Goal: Information Seeking & Learning: Check status

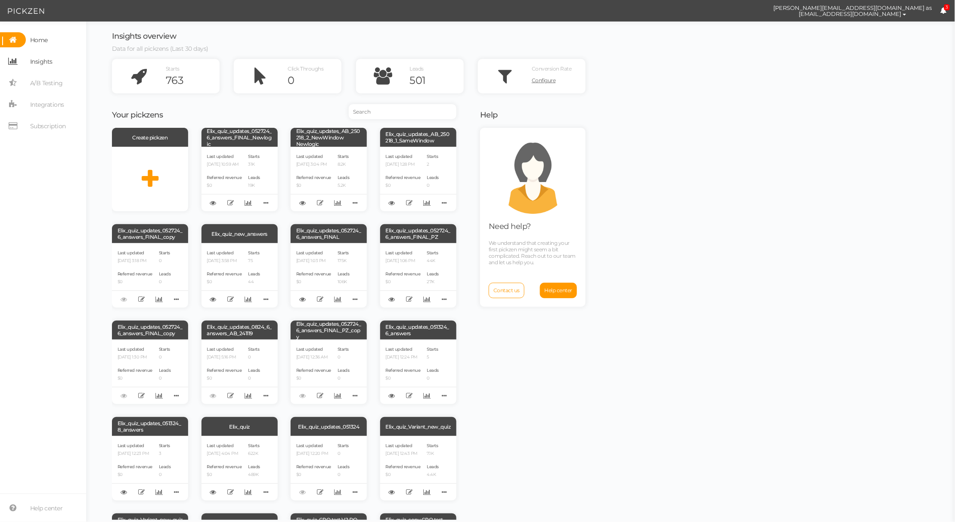
click at [35, 55] on span "Insights" at bounding box center [41, 62] width 22 height 14
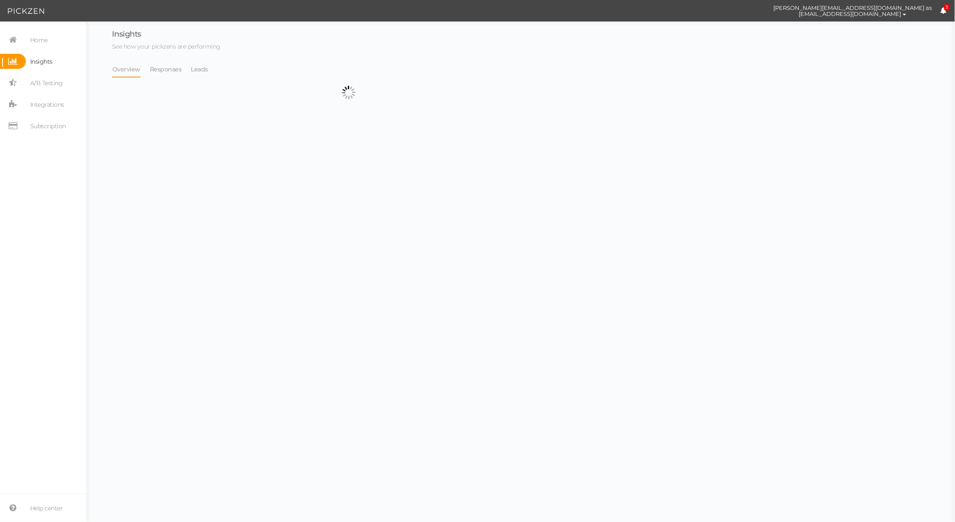
select select "13533"
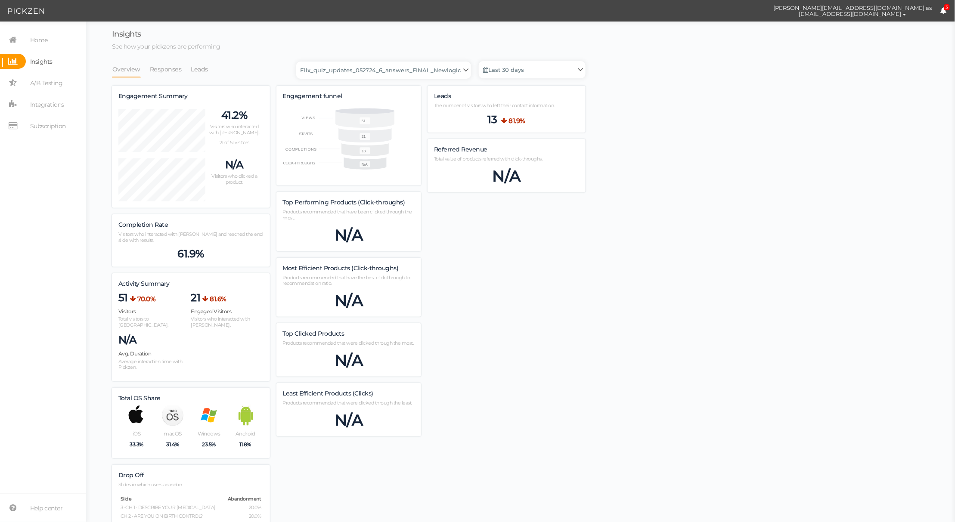
click at [189, 78] on div "Overview Responses Leads Backup_2020010 backup_20200106 Elix Quiz PopUp Elix_qu…" at bounding box center [349, 327] width 474 height 532
click at [192, 71] on link "Leads" at bounding box center [200, 69] width 18 height 16
select select "13533"
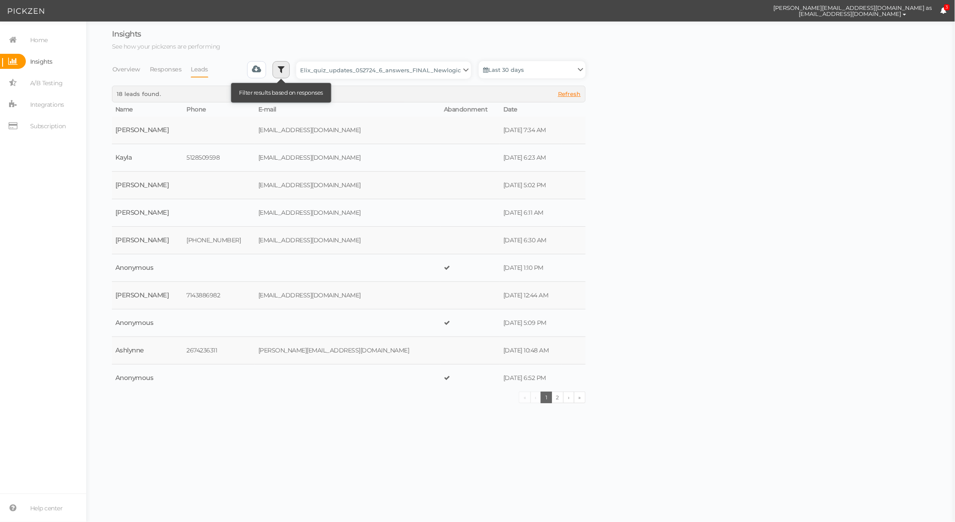
click at [278, 70] on link at bounding box center [281, 69] width 17 height 17
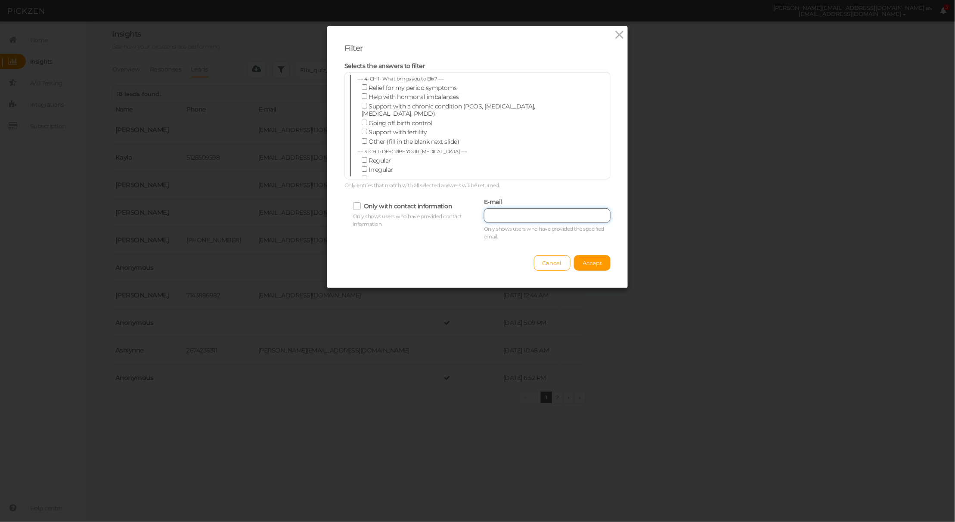
click at [545, 221] on input "text" at bounding box center [547, 215] width 127 height 15
paste input "[EMAIL_ADDRESS][DOMAIN_NAME]"
type input "[EMAIL_ADDRESS][DOMAIN_NAME]"
click at [588, 266] on span "Accept" at bounding box center [592, 263] width 19 height 7
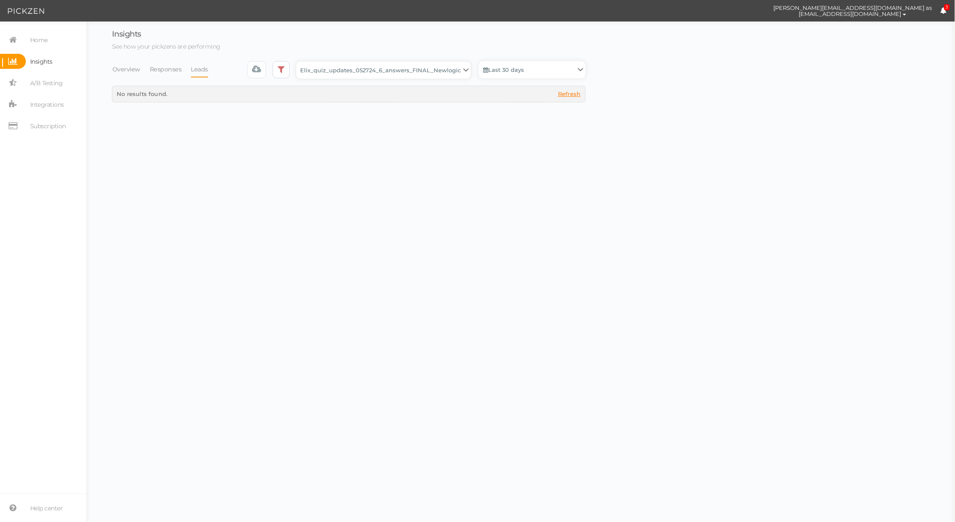
click at [424, 67] on select "Backup_2020010 backup_20200106 Elix Quiz PopUp Elix_quiz Elix_quiz [OLD] Elix_q…" at bounding box center [383, 70] width 175 height 17
select select "4896"
click at [299, 62] on select "Backup_2020010 backup_20200106 Elix Quiz PopUp Elix_quiz Elix_quiz [OLD] Elix_q…" at bounding box center [383, 70] width 175 height 17
select select "4896"
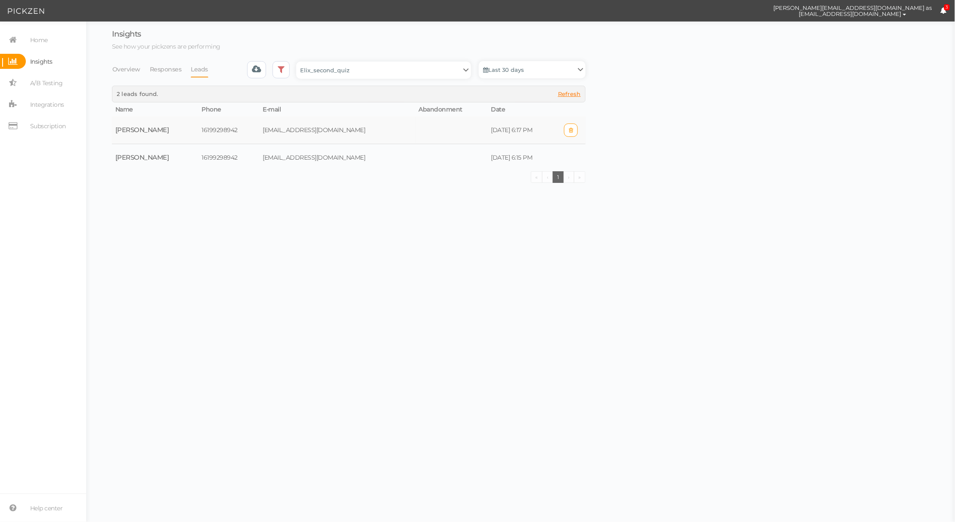
click at [493, 133] on td "[DATE] 6:17 PM" at bounding box center [521, 131] width 69 height 28
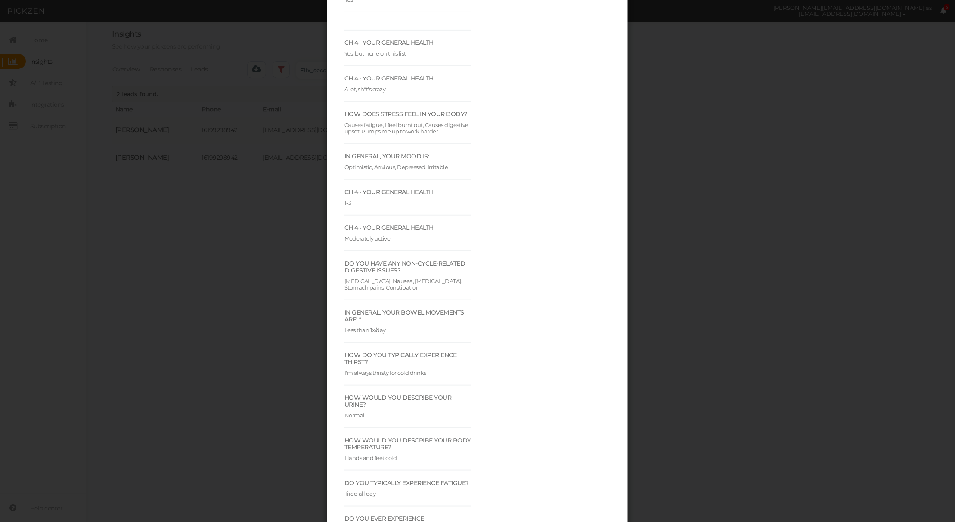
scroll to position [1603, 0]
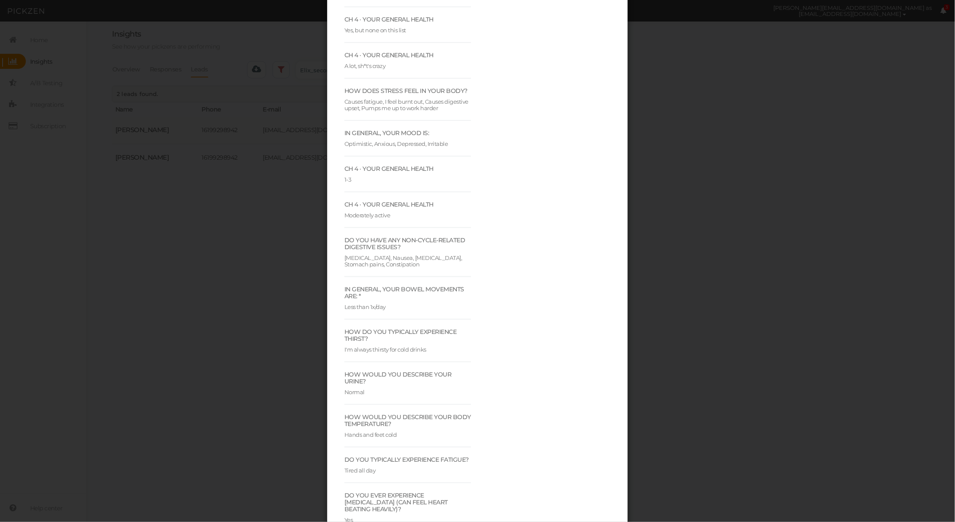
click at [366, 251] on div "[MEDICAL_DATA], Nausea, [MEDICAL_DATA], Stomach pains, Constipation" at bounding box center [407, 259] width 127 height 17
copy div "[MEDICAL_DATA], Nausea, [MEDICAL_DATA], Stomach pains, Constipation"
